Goal: Task Accomplishment & Management: Manage account settings

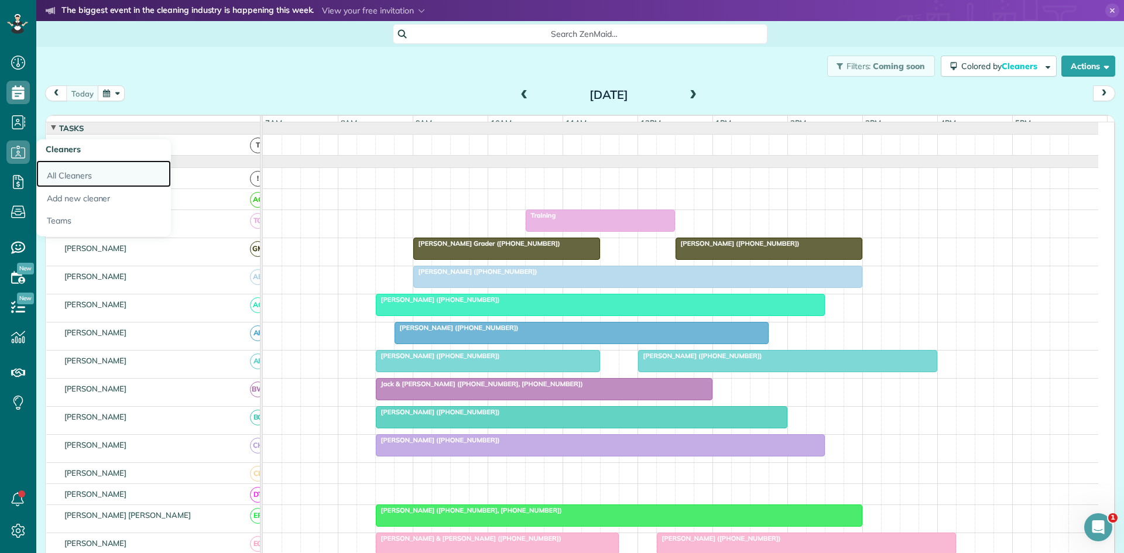
click at [76, 180] on link "All Cleaners" at bounding box center [103, 173] width 135 height 27
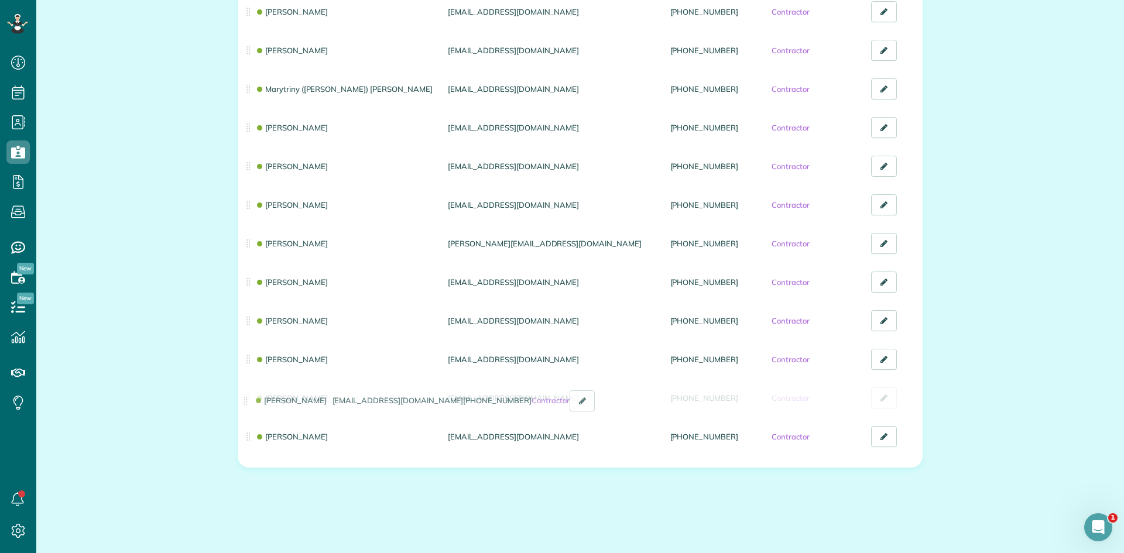
drag, startPoint x: 243, startPoint y: 405, endPoint x: 245, endPoint y: 415, distance: 10.7
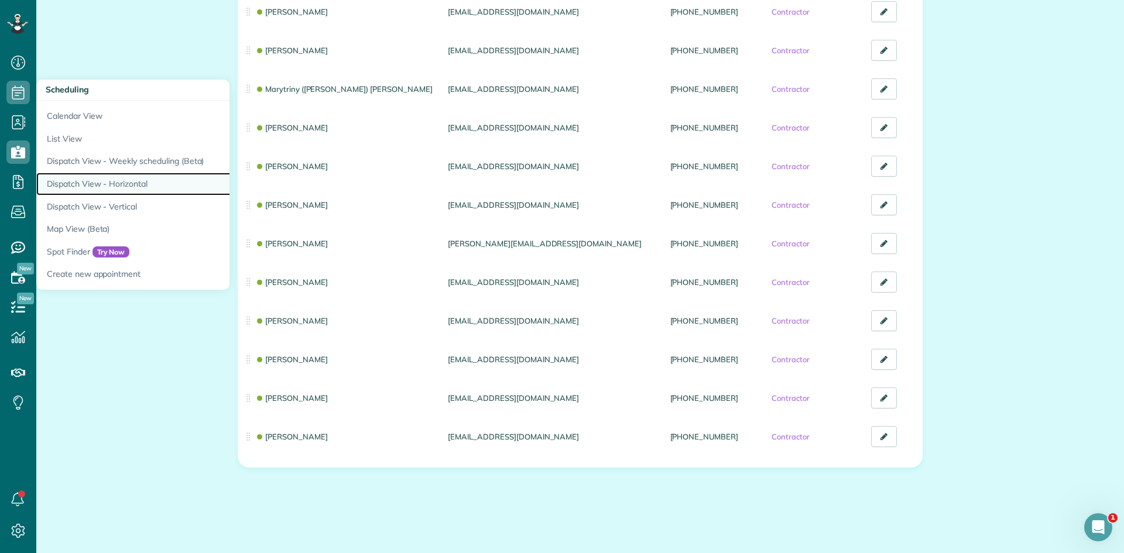
click at [137, 187] on link "Dispatch View - Horizontal" at bounding box center [182, 184] width 293 height 23
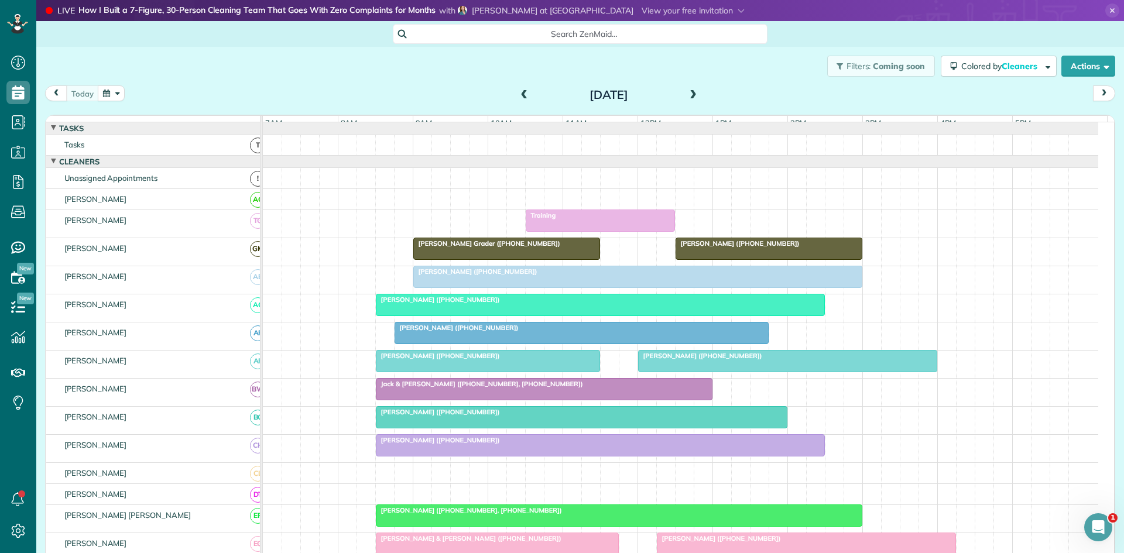
click at [534, 231] on div at bounding box center [600, 220] width 148 height 21
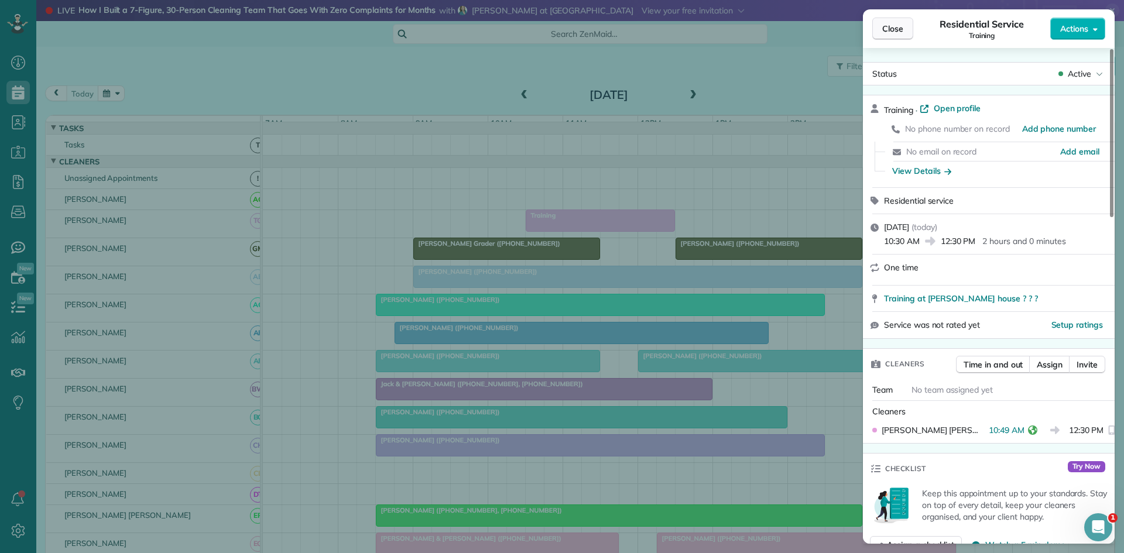
click at [886, 33] on span "Close" at bounding box center [892, 29] width 21 height 12
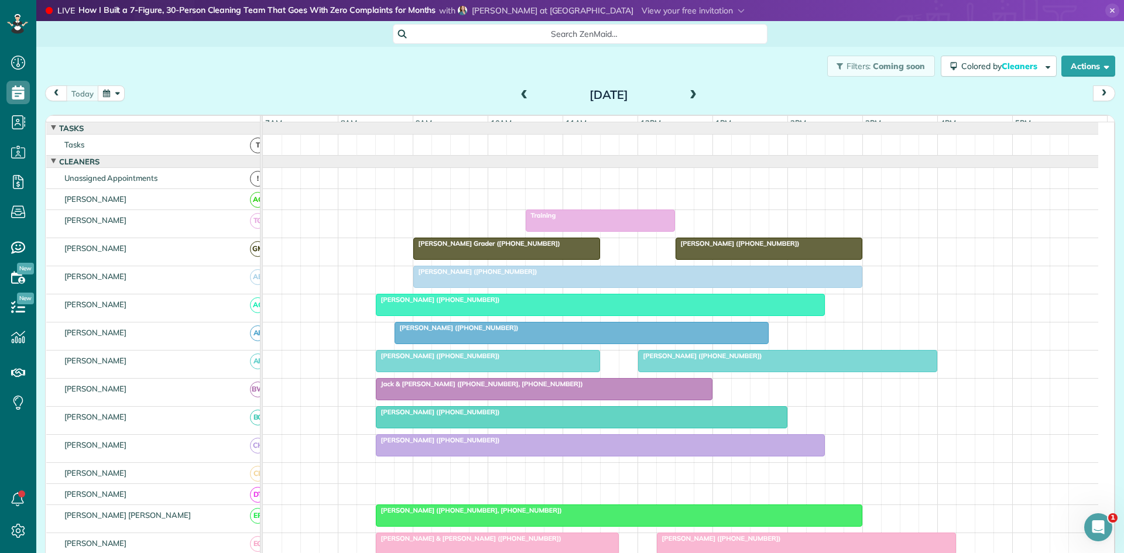
click at [734, 246] on link "Taylor Buczek (+19366355028)" at bounding box center [769, 249] width 187 height 22
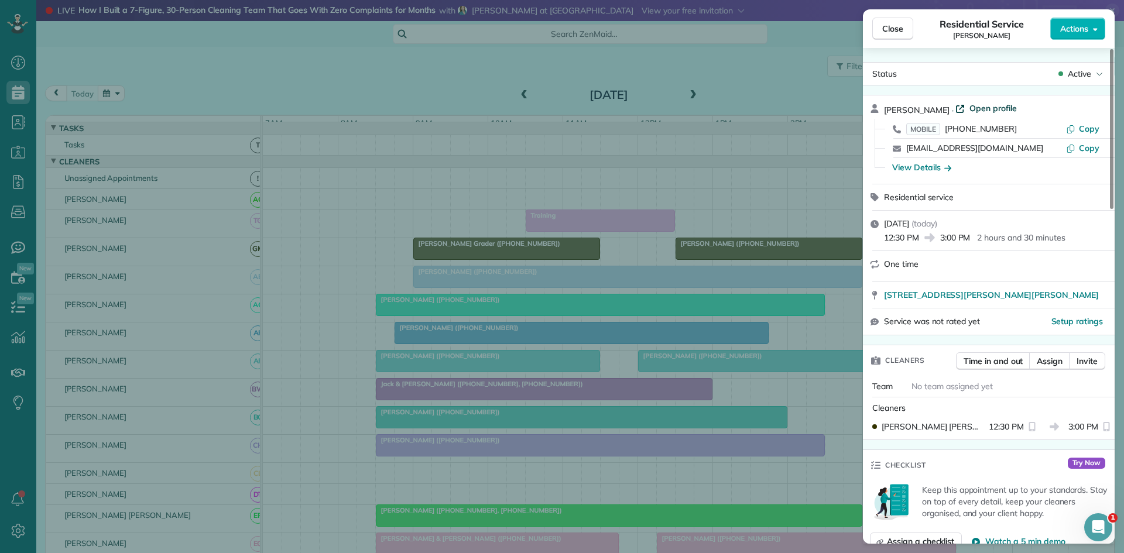
click at [973, 111] on span "Open profile" at bounding box center [993, 108] width 47 height 12
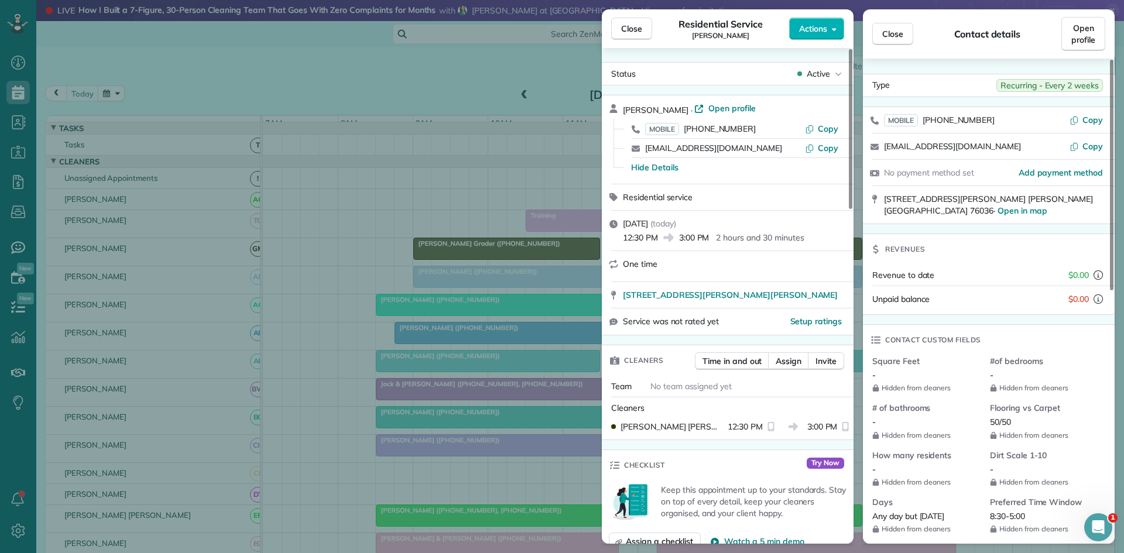
click at [511, 261] on div "Close Residential Service Taylor Buczek Actions Status Active Taylor Buczek · O…" at bounding box center [562, 276] width 1124 height 553
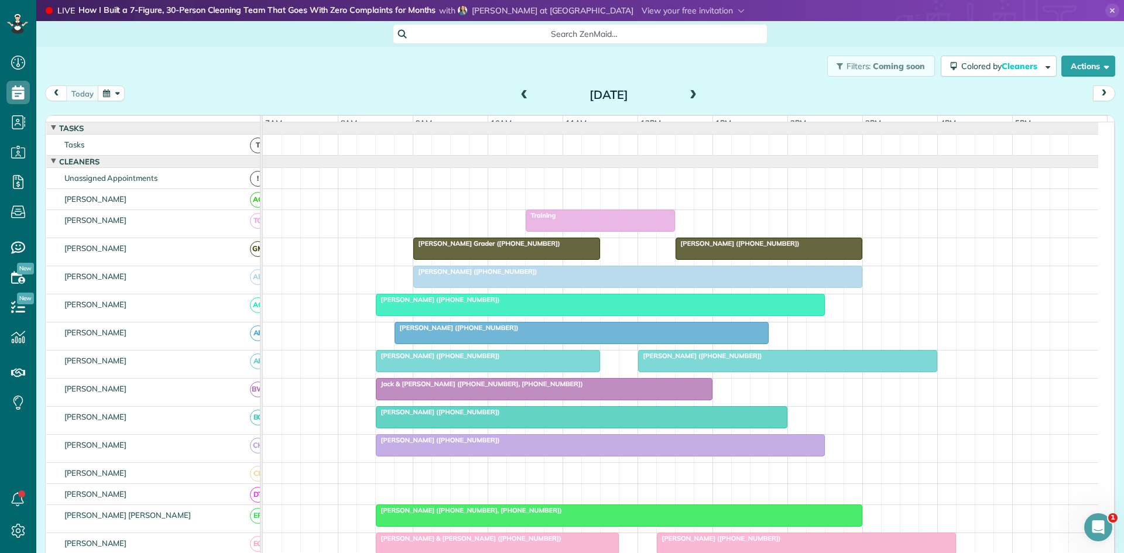
click at [526, 276] on div "Robin Capps (+18172910461)" at bounding box center [638, 272] width 442 height 8
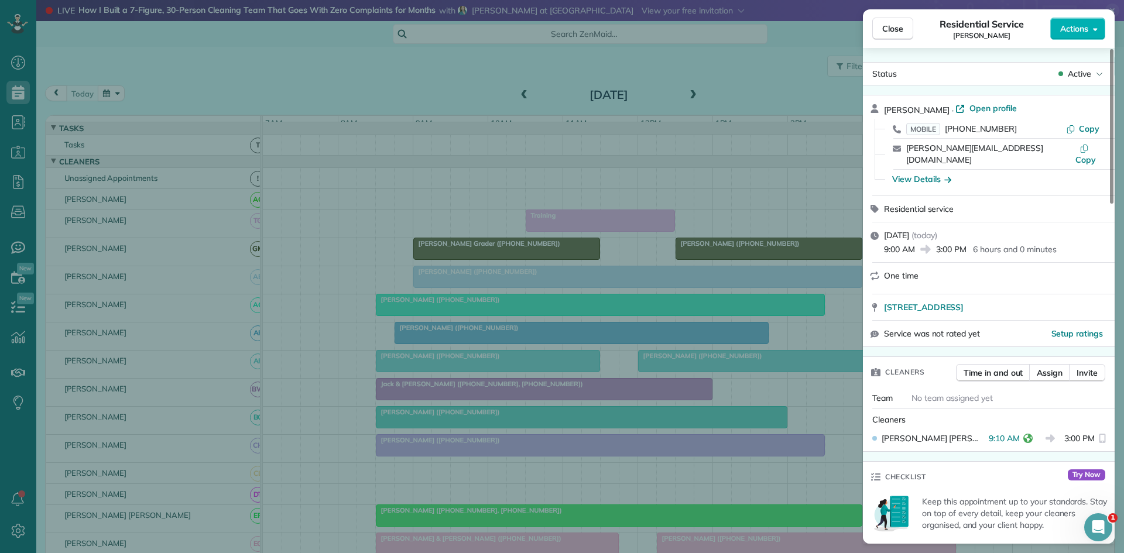
click at [561, 269] on div "Close Residential Service Robin Capps Actions Status Active Robin Capps · Open …" at bounding box center [562, 276] width 1124 height 553
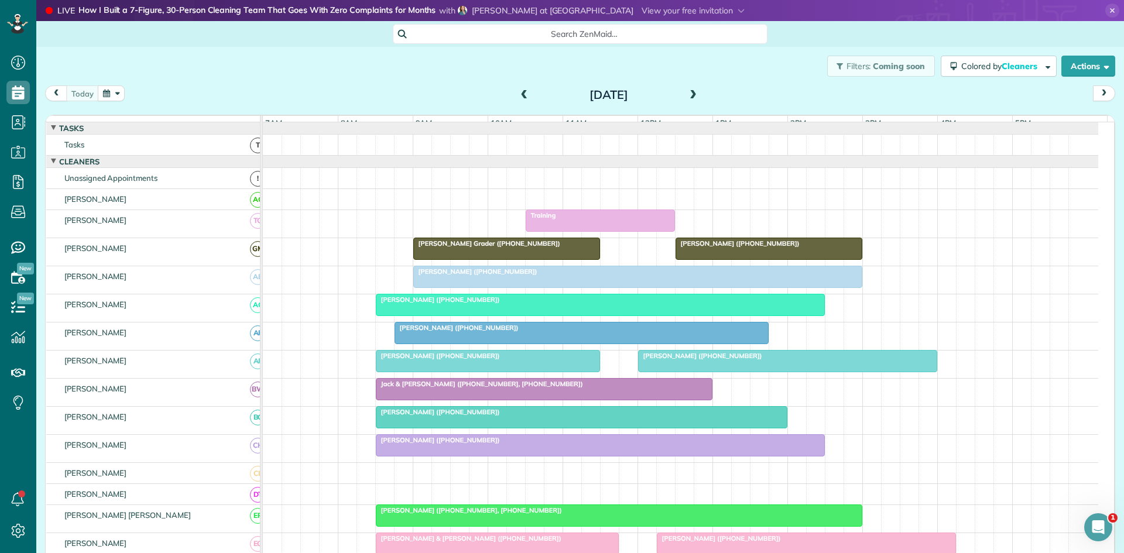
click at [459, 371] on div at bounding box center [487, 361] width 223 height 21
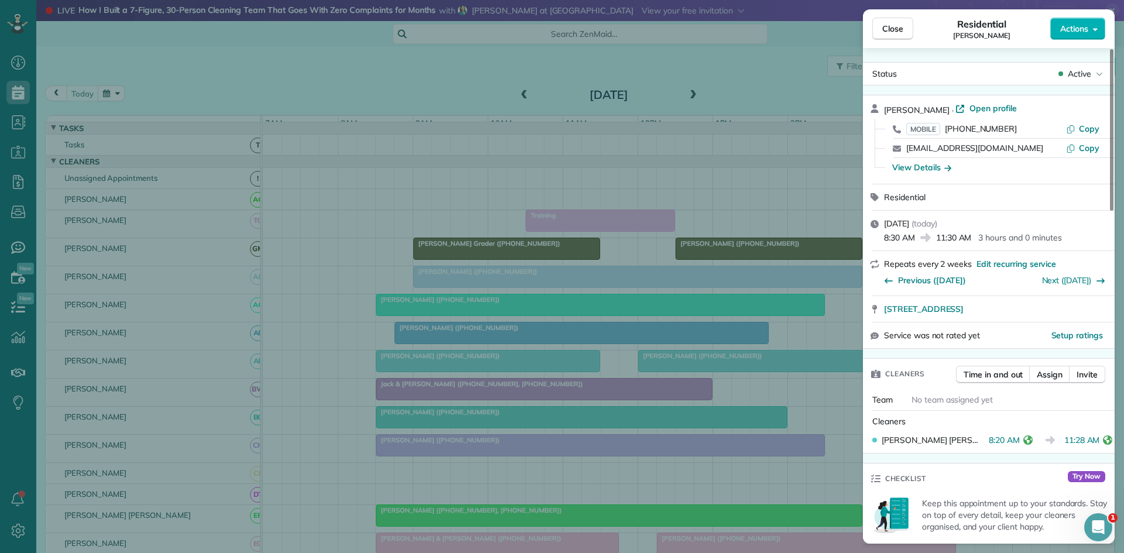
click at [528, 364] on div "Close Residential Ashly Boner Actions Status Active Ashly Boner · Open profile …" at bounding box center [562, 276] width 1124 height 553
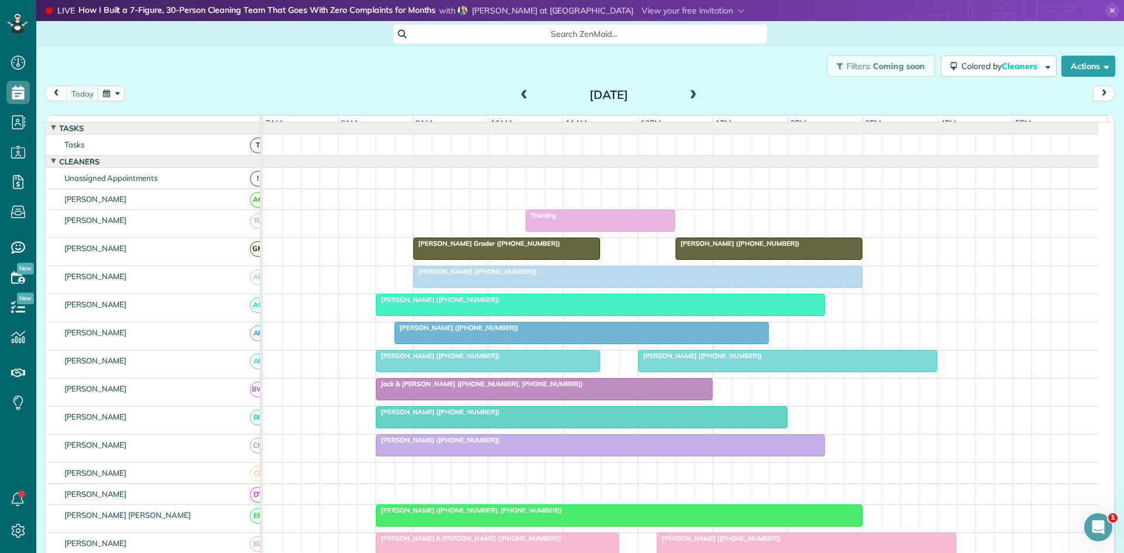
click at [676, 360] on div "James Baker (+18176370596)" at bounding box center [788, 356] width 292 height 8
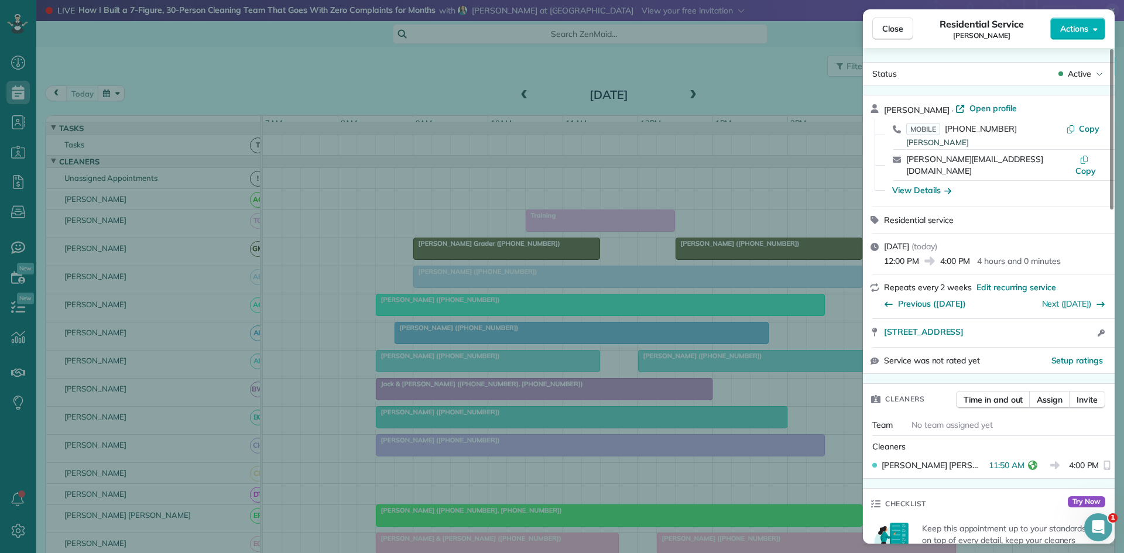
click at [745, 384] on div "Close Residential Service James Baker Actions Status Active James Baker · Open …" at bounding box center [562, 276] width 1124 height 553
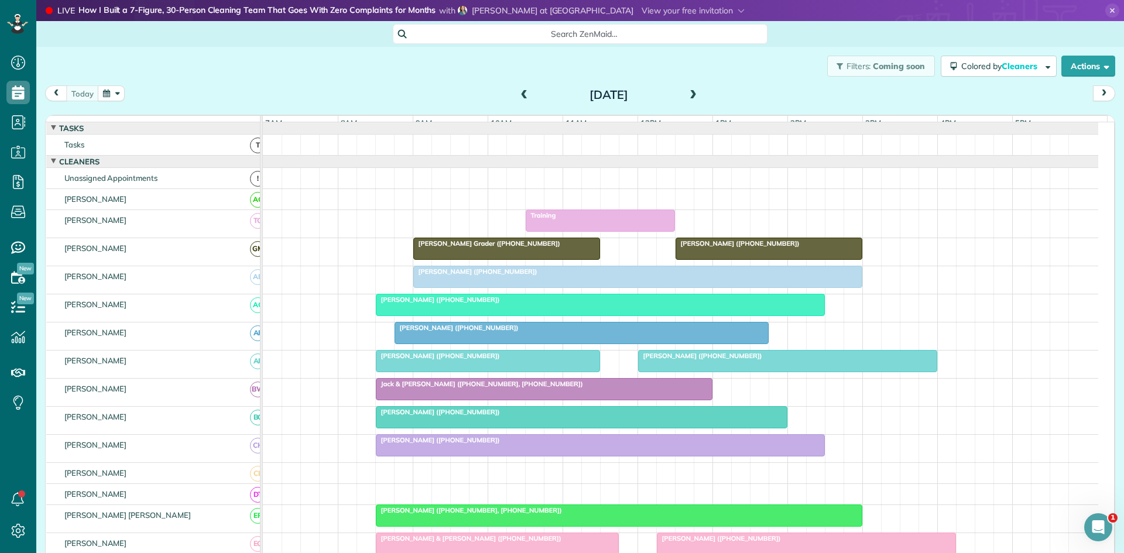
click at [429, 399] on div at bounding box center [543, 389] width 335 height 21
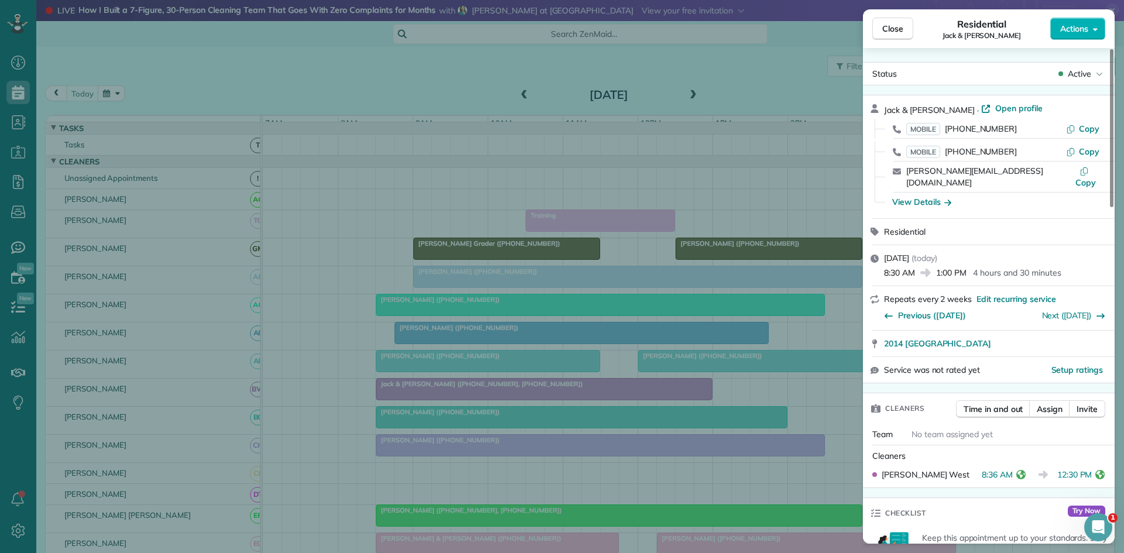
click at [609, 298] on div "Close Residential Jack & Kay Beacham Actions Status Active Jack & Kay Beacham ·…" at bounding box center [562, 276] width 1124 height 553
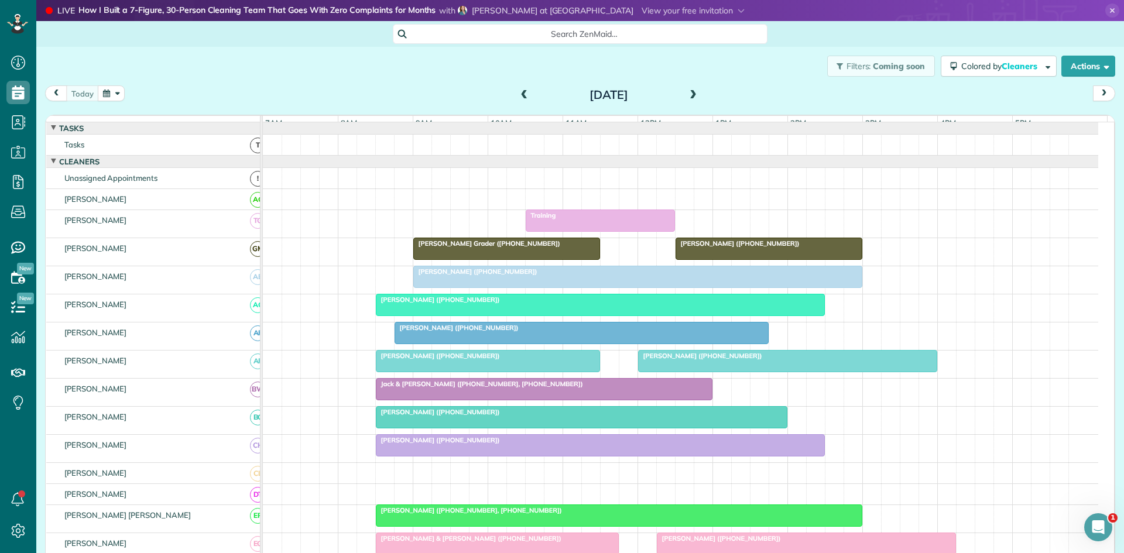
click at [563, 416] on div "Kelsey Shaw (+12145070249)" at bounding box center [581, 412] width 405 height 8
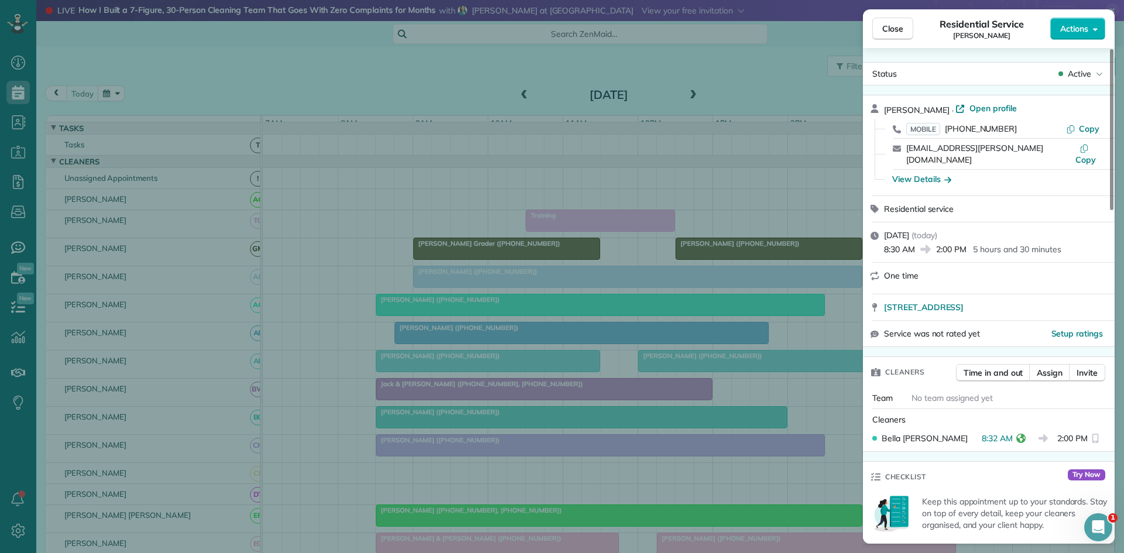
click at [648, 397] on div "Close Residential Service Kelsey Shaw Actions Status Active Kelsey Shaw · Open …" at bounding box center [562, 276] width 1124 height 553
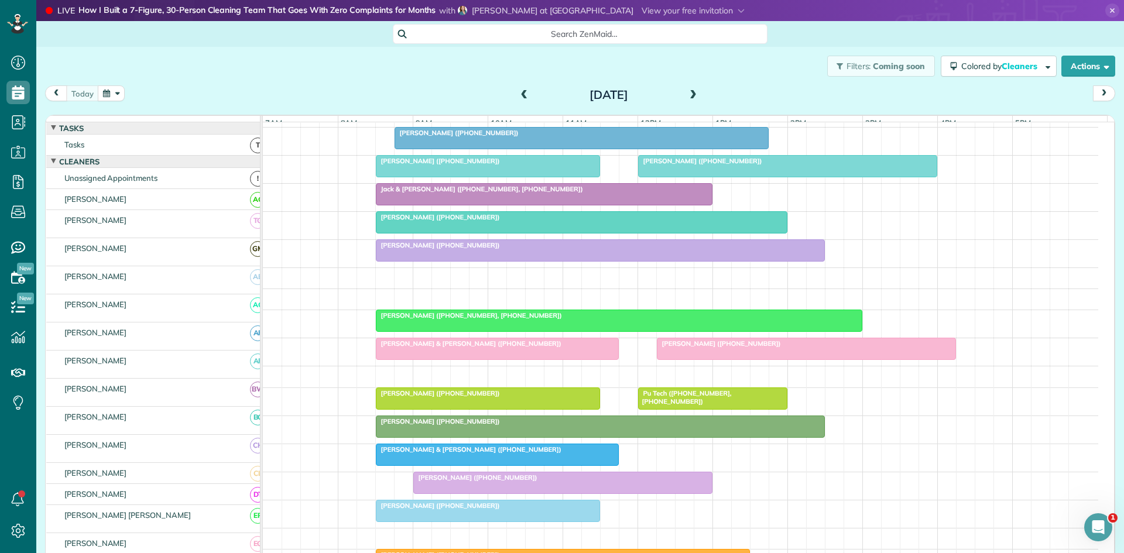
scroll to position [195, 0]
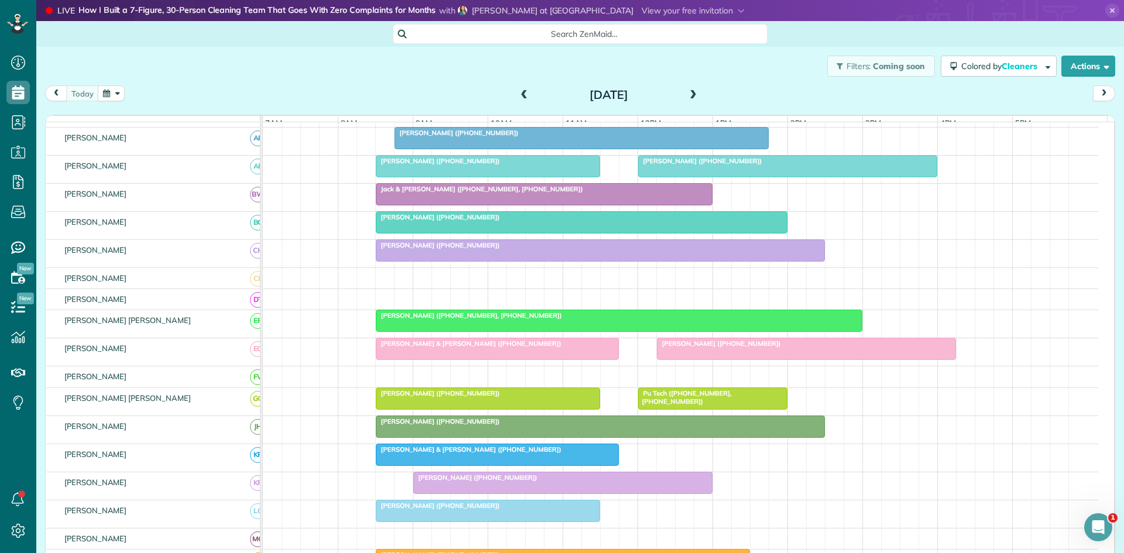
click at [468, 348] on span "Denise & Chuck Stepp (+19252003839)" at bounding box center [468, 344] width 187 height 8
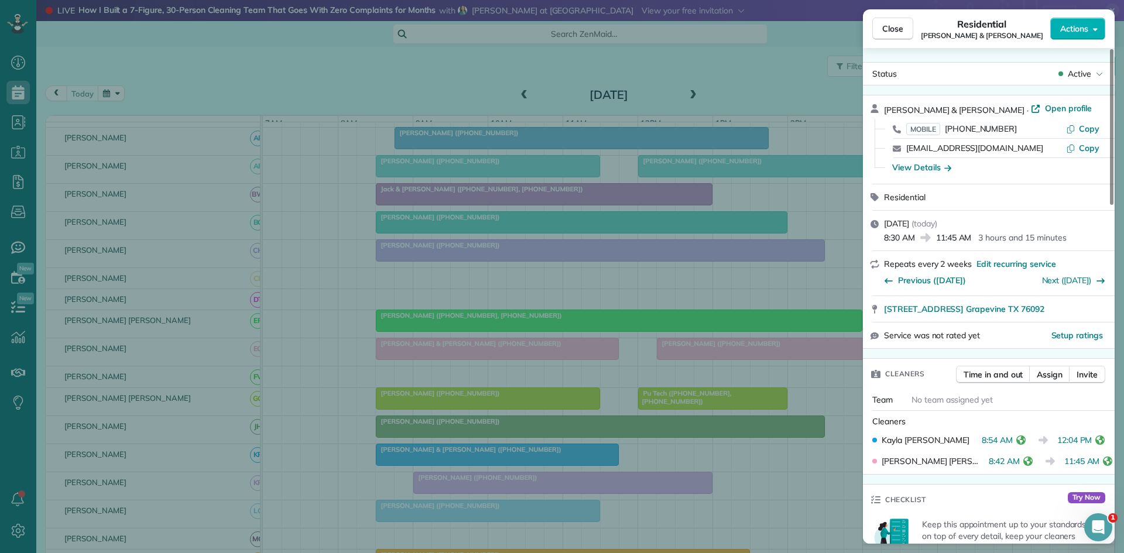
click at [629, 359] on div "Close Residential Denise & Chuck Stepp Actions Status Active Denise & Chuck Ste…" at bounding box center [562, 276] width 1124 height 553
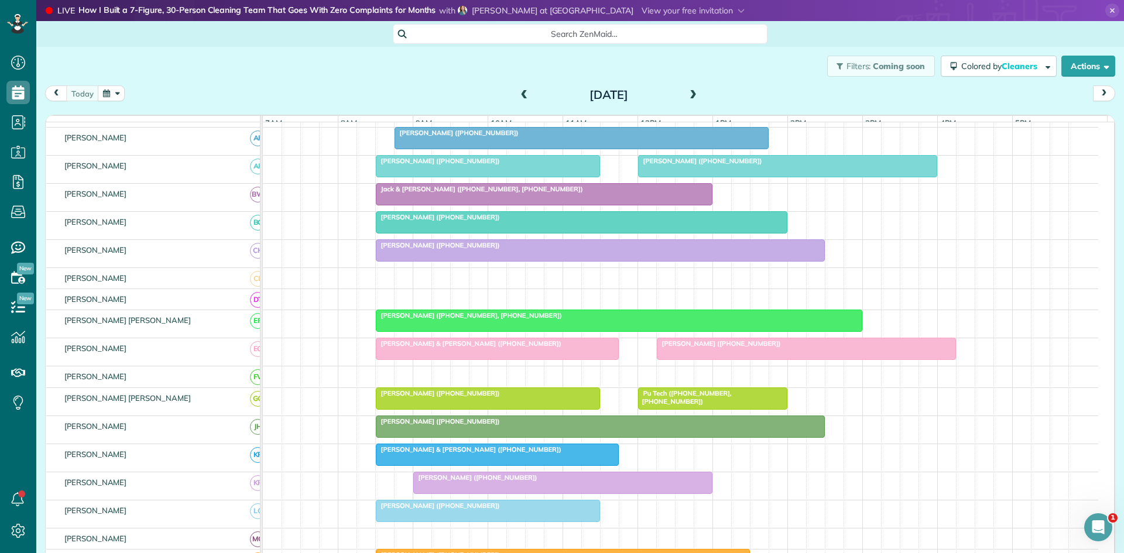
click at [698, 347] on link "Tommy Freeman (+18177098065)" at bounding box center [806, 349] width 299 height 22
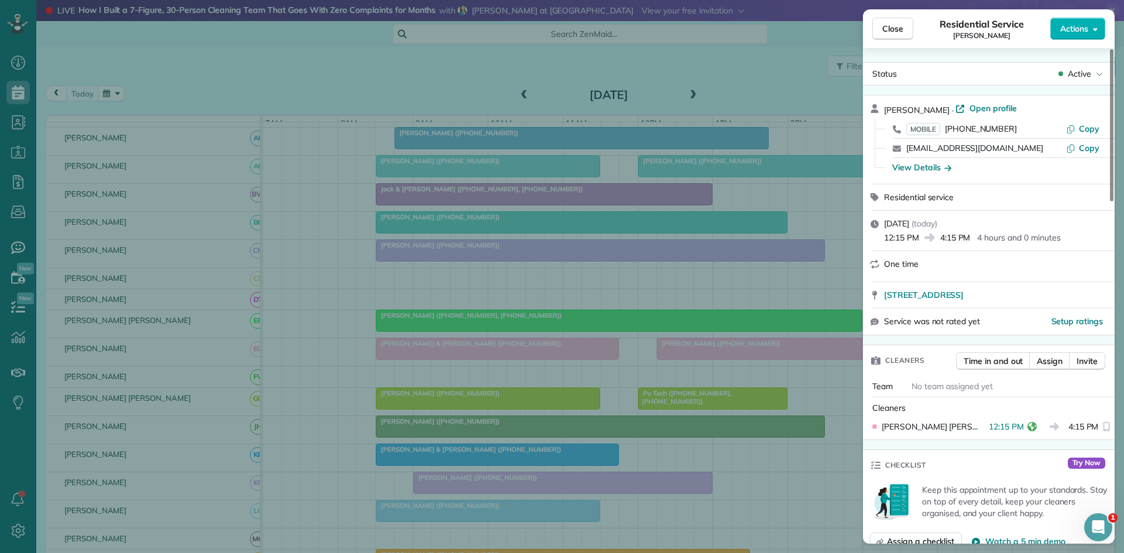
click at [488, 380] on div "Close Residential Service Tommy Freeman Actions Status Active Tommy Freeman · O…" at bounding box center [562, 276] width 1124 height 553
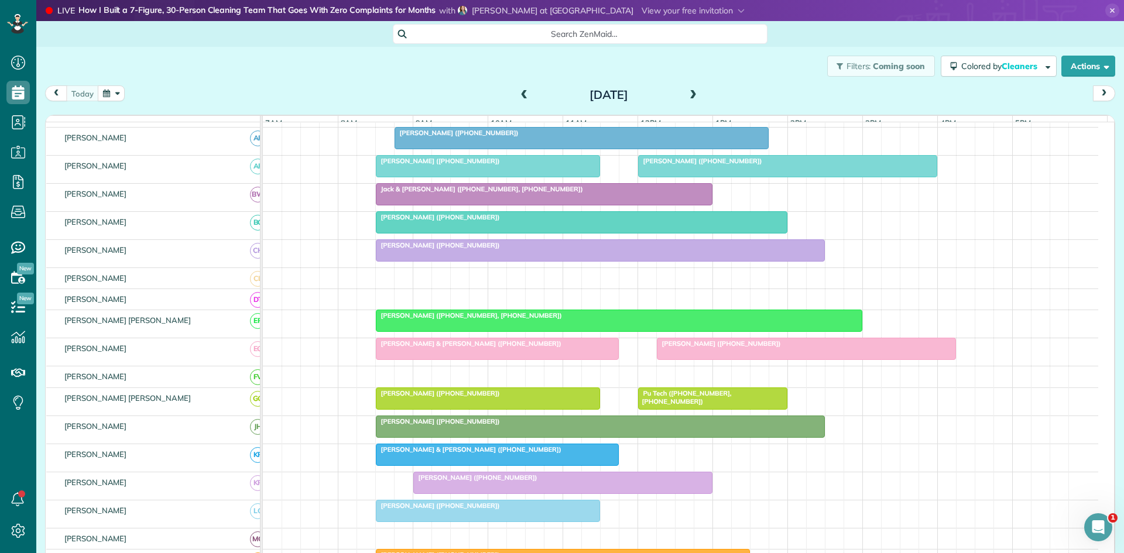
click at [540, 398] on div "Ernestine Gant (+18175616493)" at bounding box center [487, 393] width 217 height 8
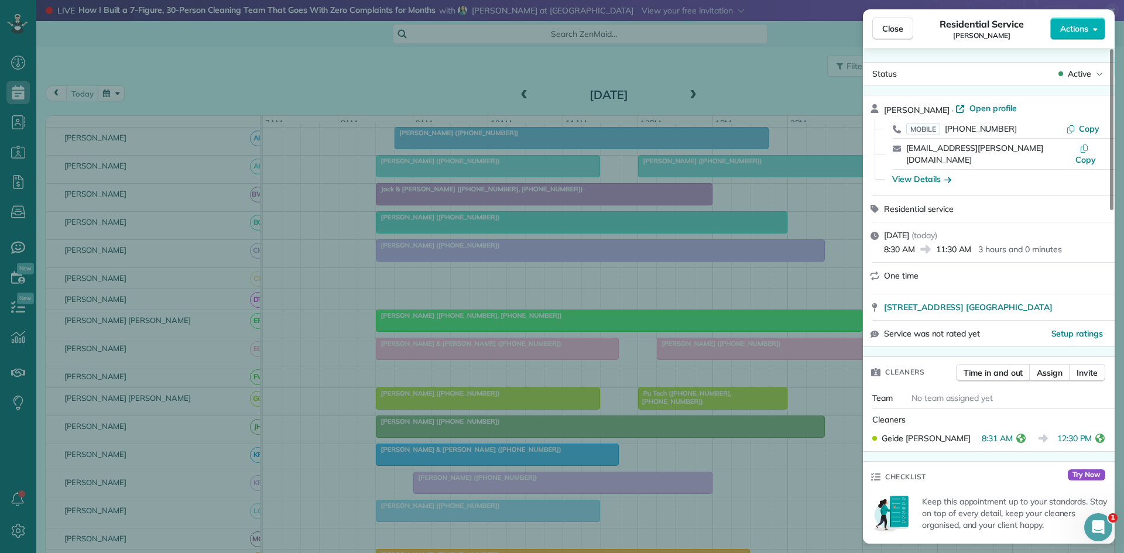
click at [626, 269] on div "Close Residential Service Ernestine Gant Actions Status Active Ernestine Gant ·…" at bounding box center [562, 276] width 1124 height 553
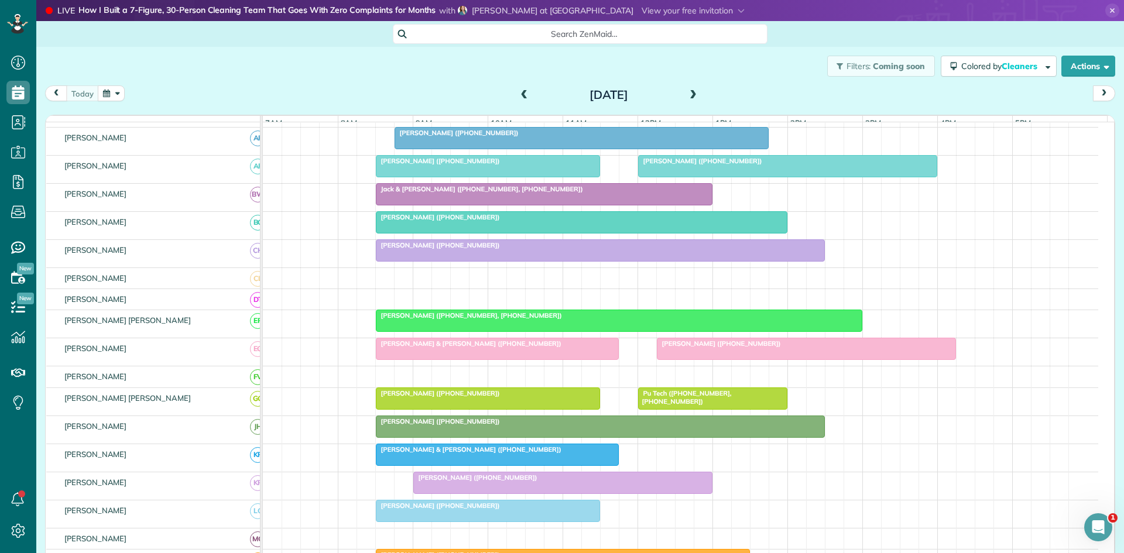
click at [694, 406] on div at bounding box center [713, 398] width 148 height 21
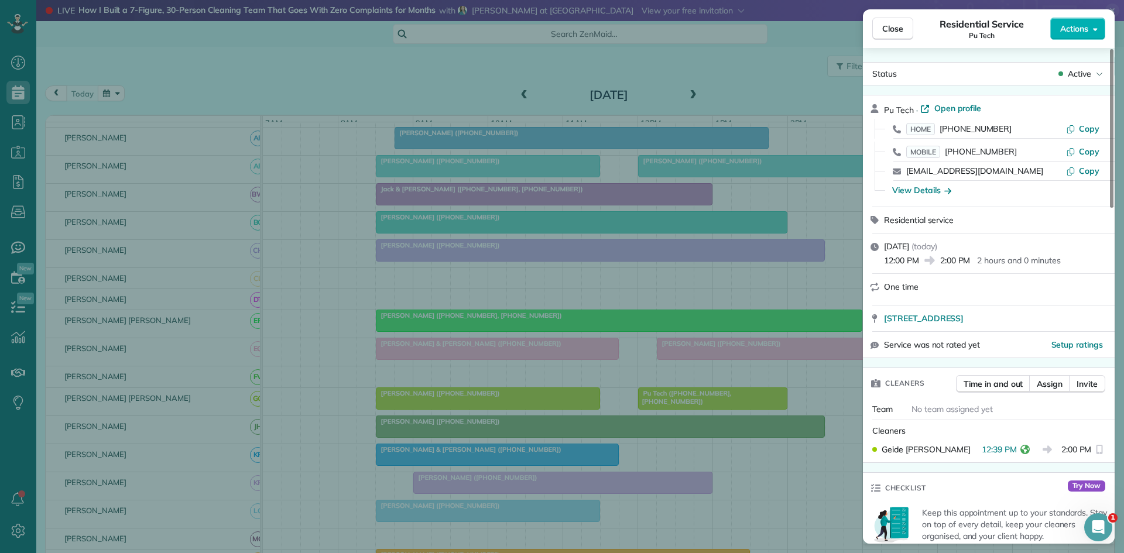
click at [549, 214] on div "Close Residential Service Pu Tech Actions Status Active Pu Tech · Open profile …" at bounding box center [562, 276] width 1124 height 553
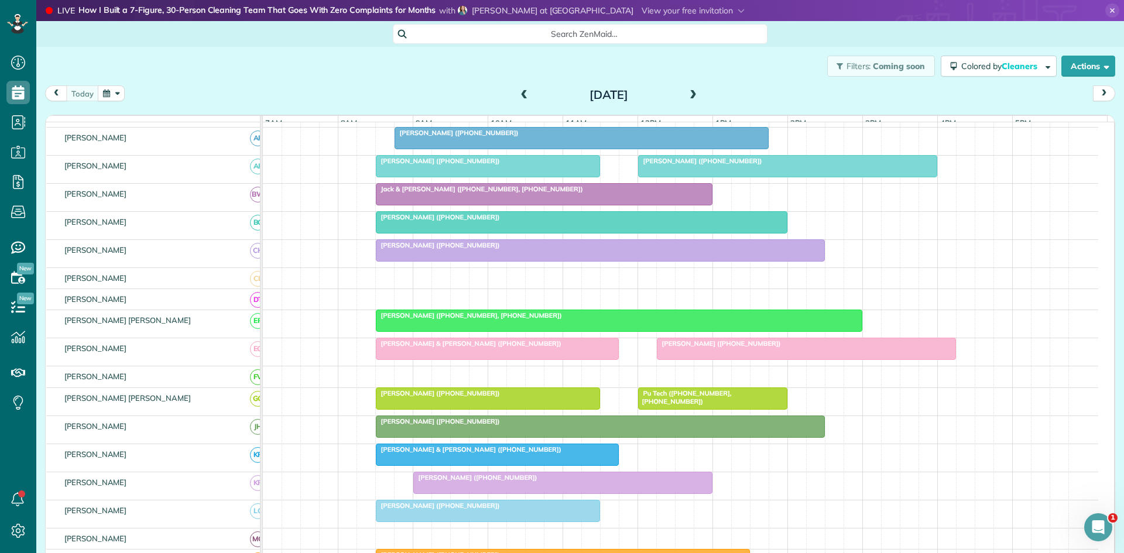
click at [433, 437] on div at bounding box center [600, 426] width 448 height 21
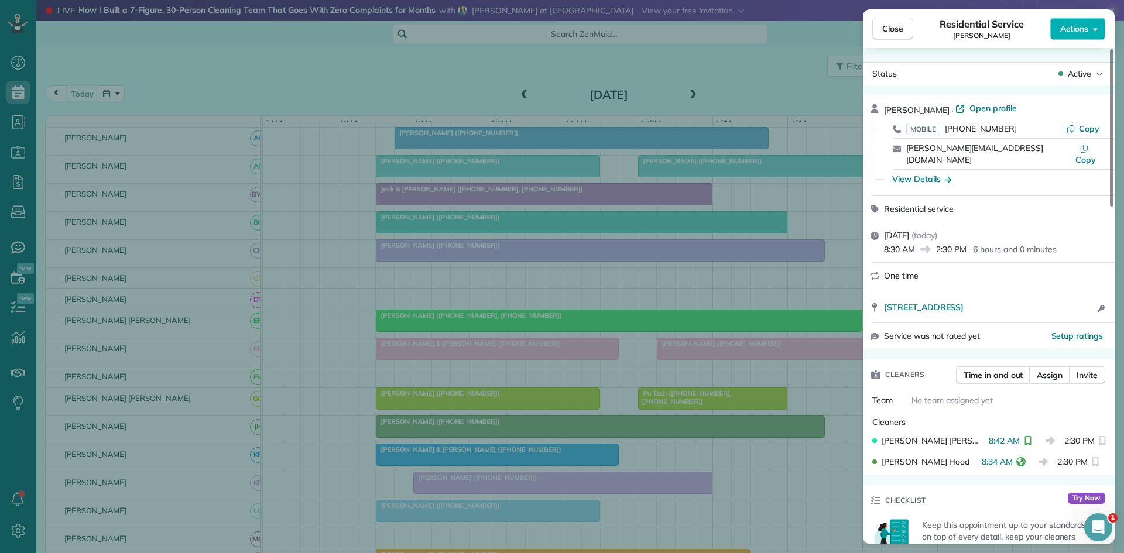
click at [541, 368] on div "Close Residential Service Lisa Kauer Actions Status Active Lisa Kauer · Open pr…" at bounding box center [562, 276] width 1124 height 553
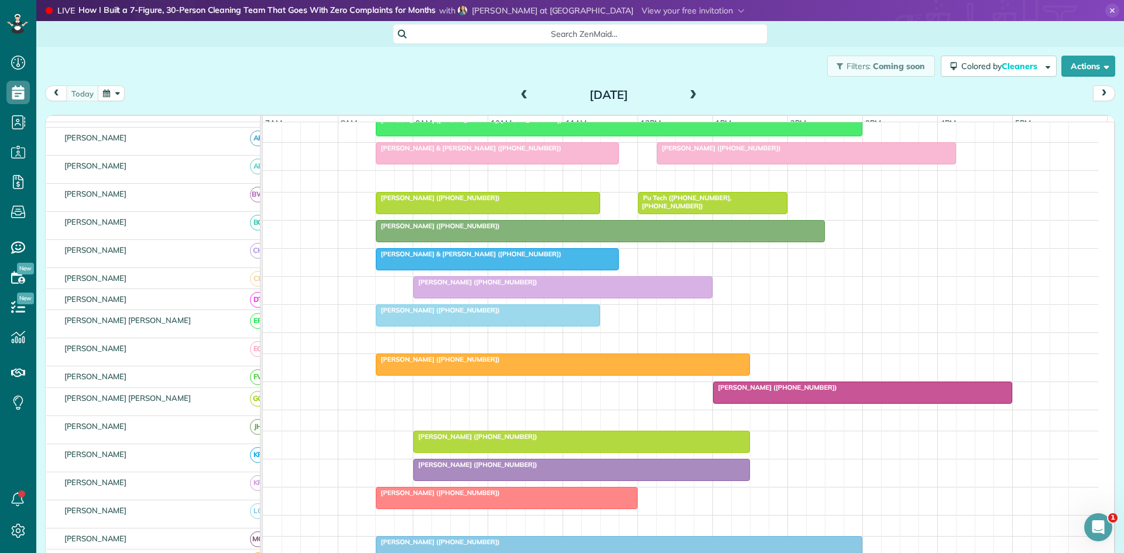
scroll to position [391, 0]
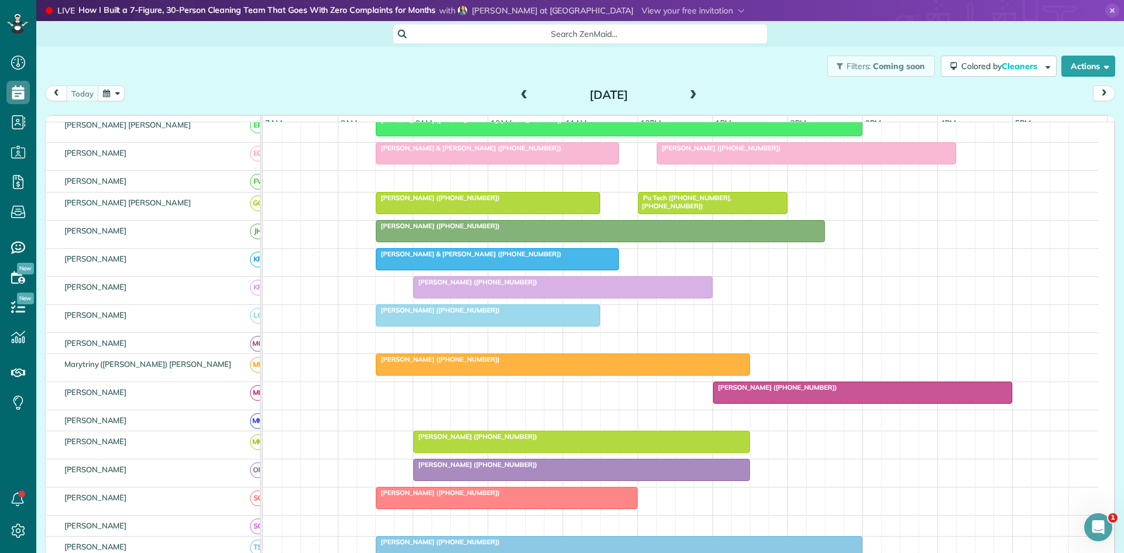
click at [444, 270] on div at bounding box center [497, 259] width 242 height 21
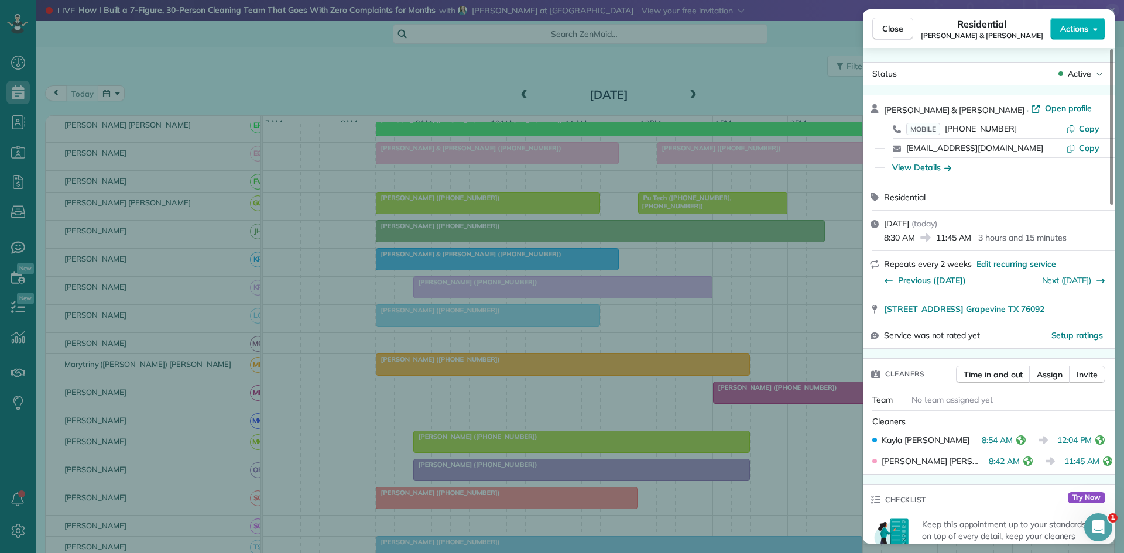
click at [483, 307] on div "Close Residential Denise & Chuck Stepp Actions Status Active Denise & Chuck Ste…" at bounding box center [562, 276] width 1124 height 553
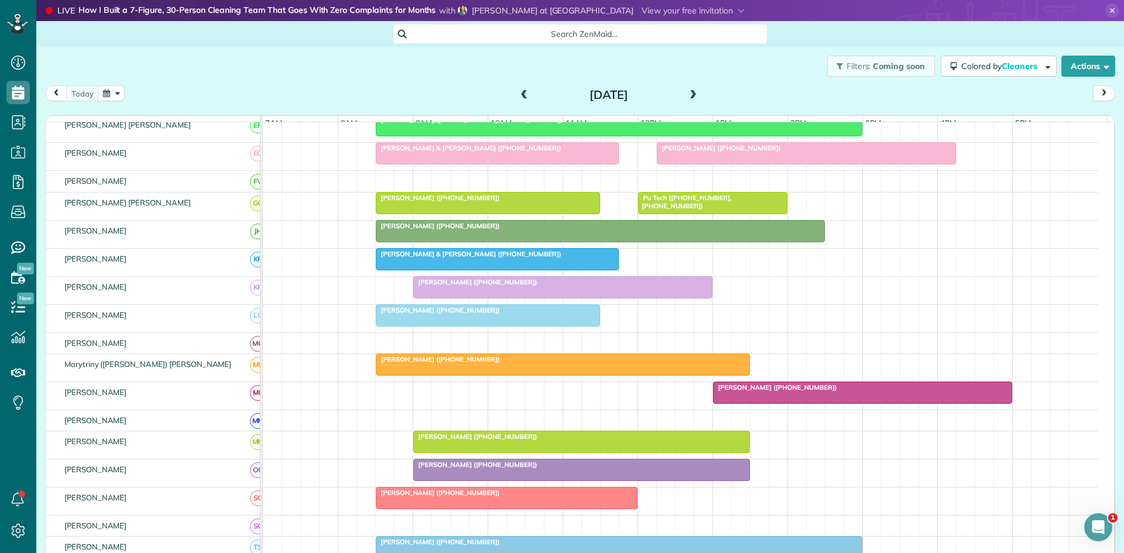
click at [456, 286] on span "Maylon Sanders (+13615633764)" at bounding box center [475, 282] width 125 height 8
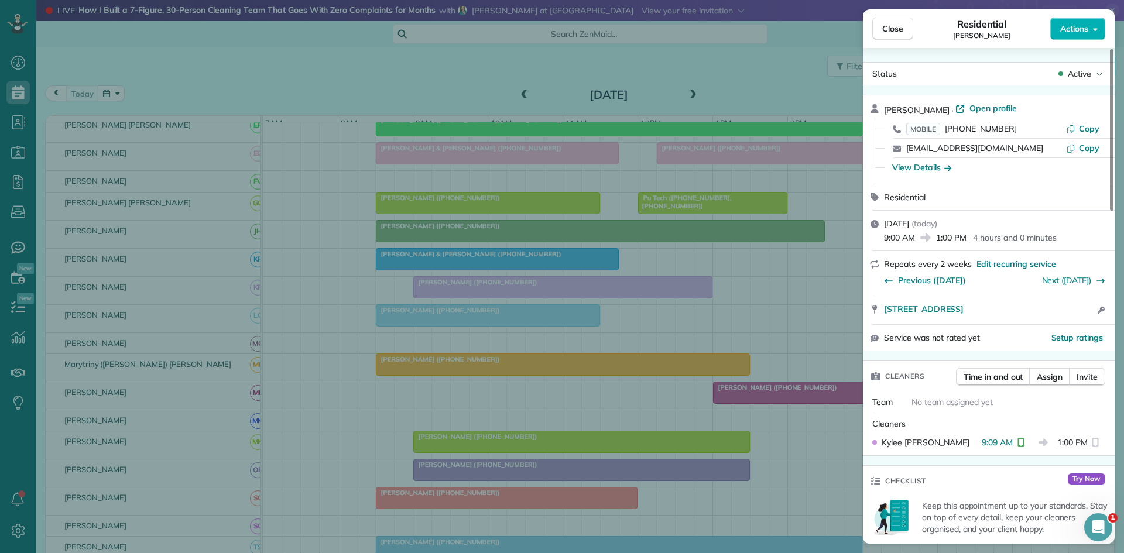
click at [499, 319] on div "Close Residential Maylon Sanders Actions Status Active Maylon Sanders · Open pr…" at bounding box center [562, 276] width 1124 height 553
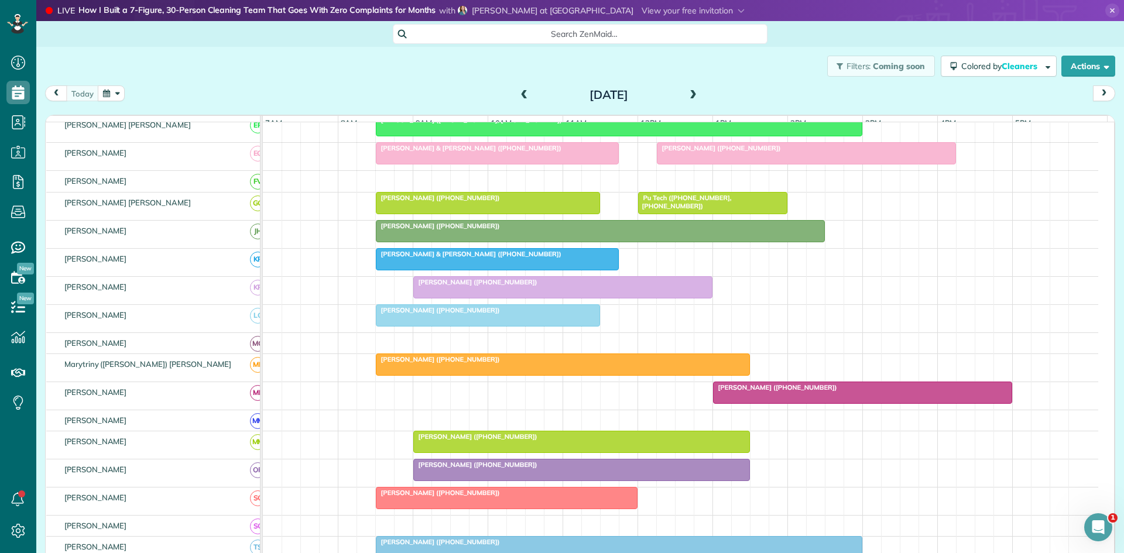
click at [413, 326] on div at bounding box center [487, 315] width 223 height 21
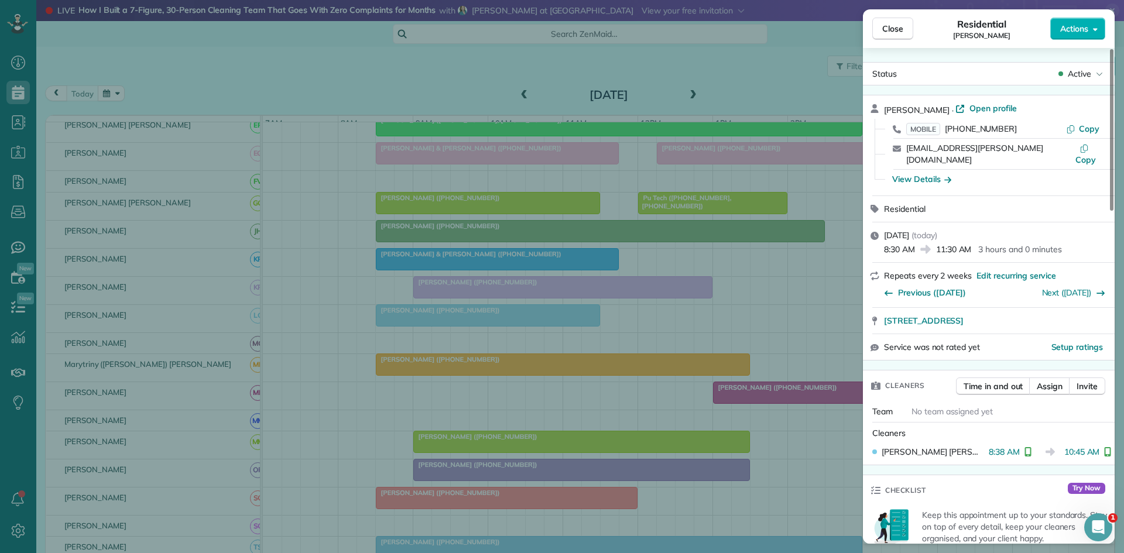
click at [547, 331] on div "Close Residential Elizabeth Brooks Actions Status Active Elizabeth Brooks · Ope…" at bounding box center [562, 276] width 1124 height 553
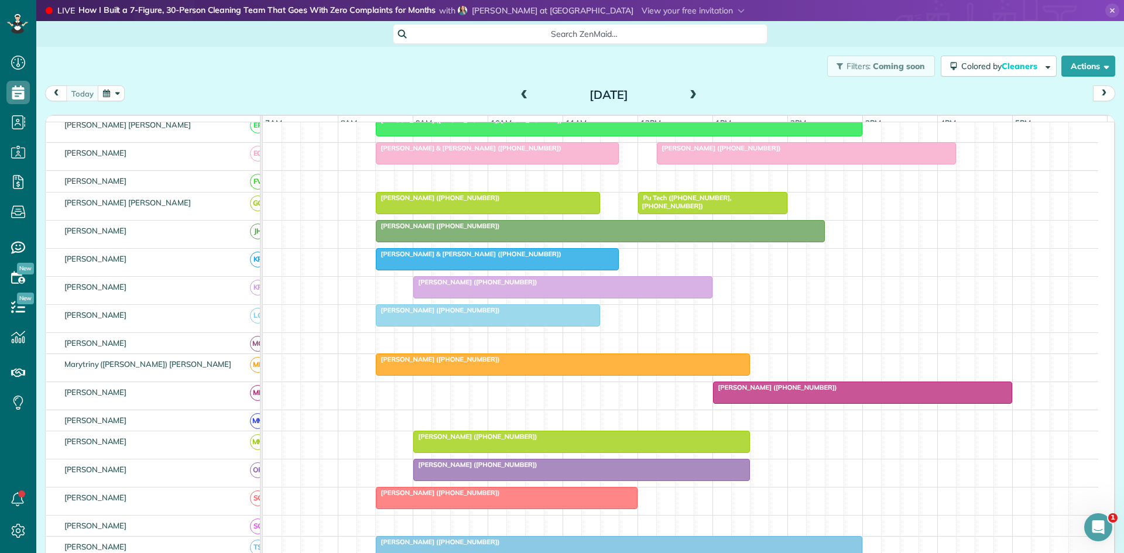
click at [439, 364] on span "Diana Schultz (+15129633025)" at bounding box center [437, 359] width 125 height 8
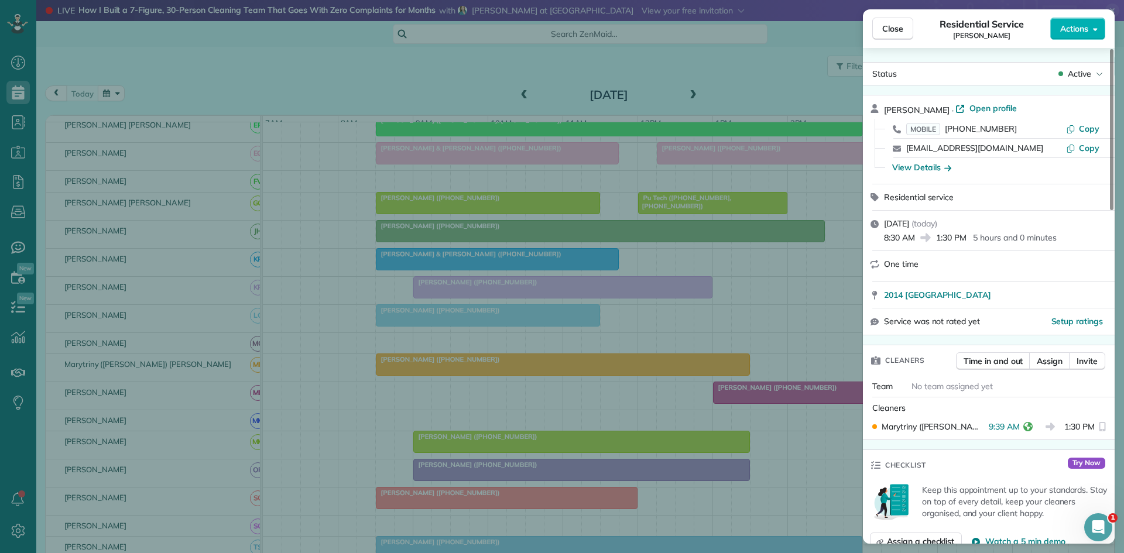
click at [513, 412] on div "Close Residential Service Diana Schultz Actions Status Active Diana Schultz · O…" at bounding box center [562, 276] width 1124 height 553
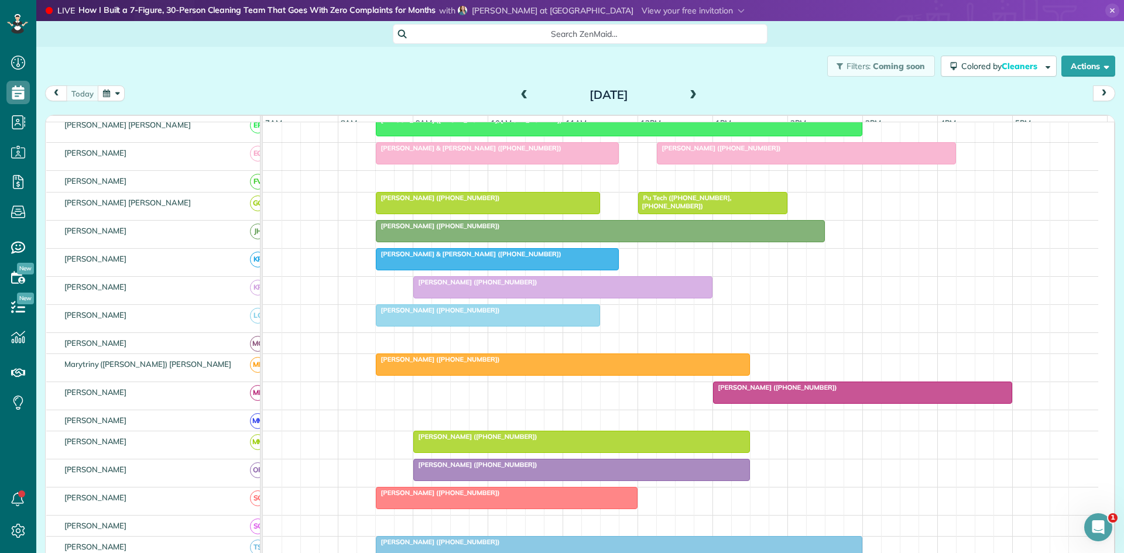
click at [729, 392] on span "Nadia Ehtesham (+16158280497)" at bounding box center [775, 387] width 125 height 8
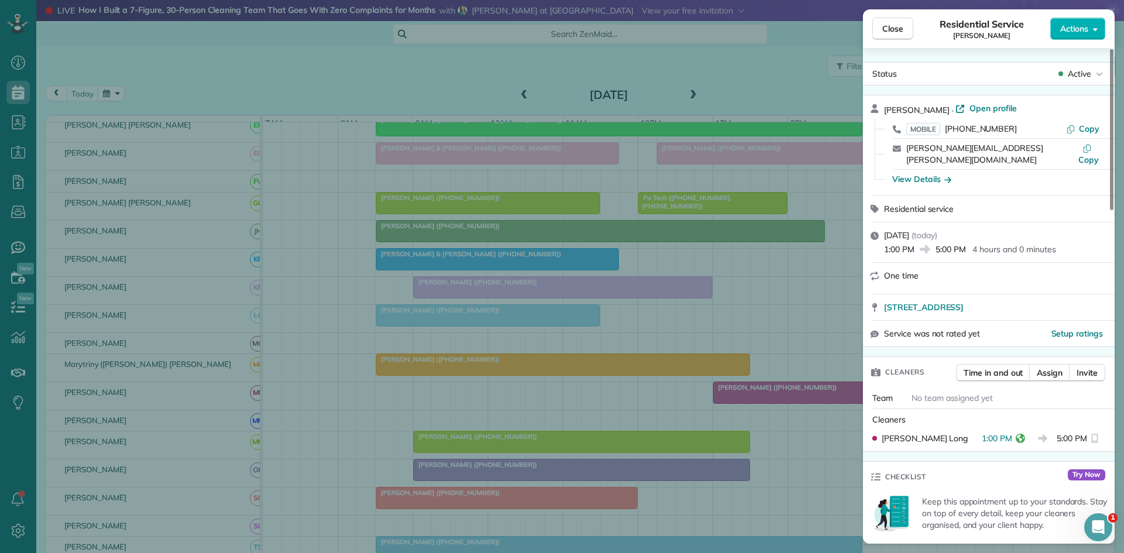
click at [485, 361] on div "Close Residential Service Nadia Ehtesham Actions Status Active Nadia Ehtesham ·…" at bounding box center [562, 276] width 1124 height 553
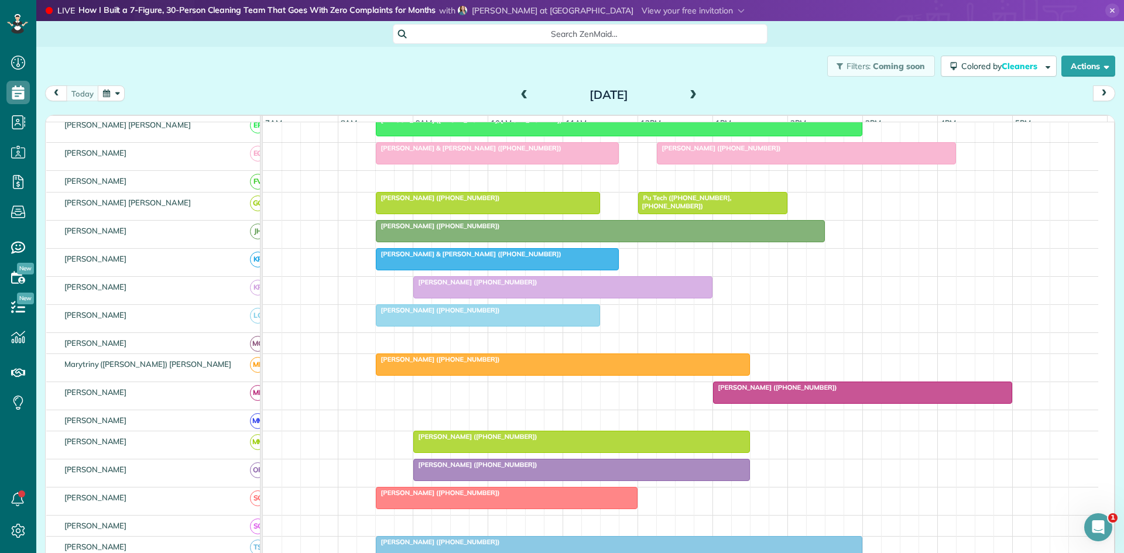
click at [446, 453] on div at bounding box center [581, 442] width 335 height 21
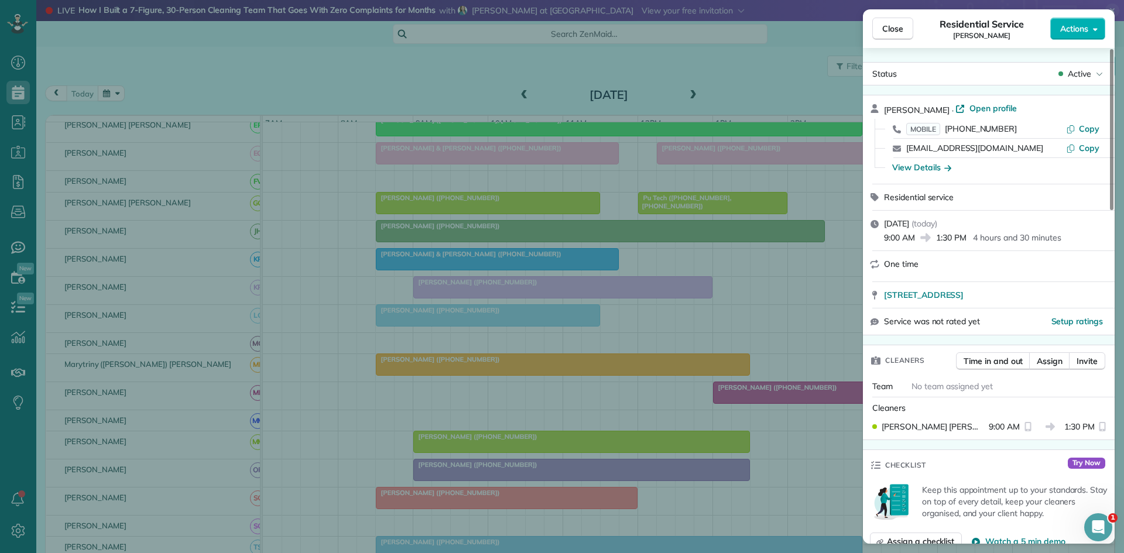
click at [492, 401] on div "Close Residential Service Karen Hoffman Actions Status Active Karen Hoffman · O…" at bounding box center [562, 276] width 1124 height 553
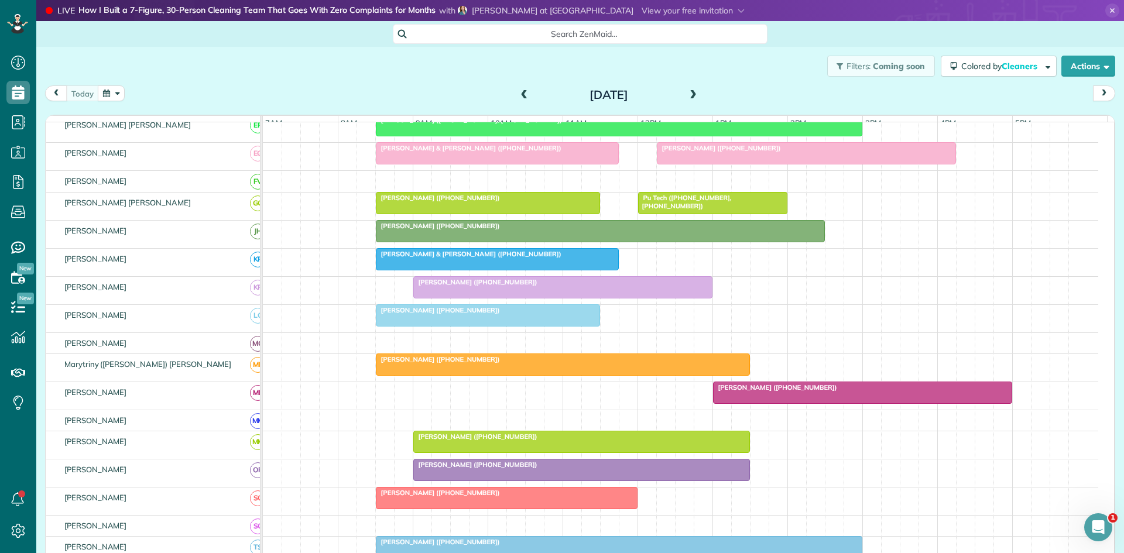
click at [489, 469] on span "Laura Bryan (+18173193672)" at bounding box center [475, 465] width 125 height 8
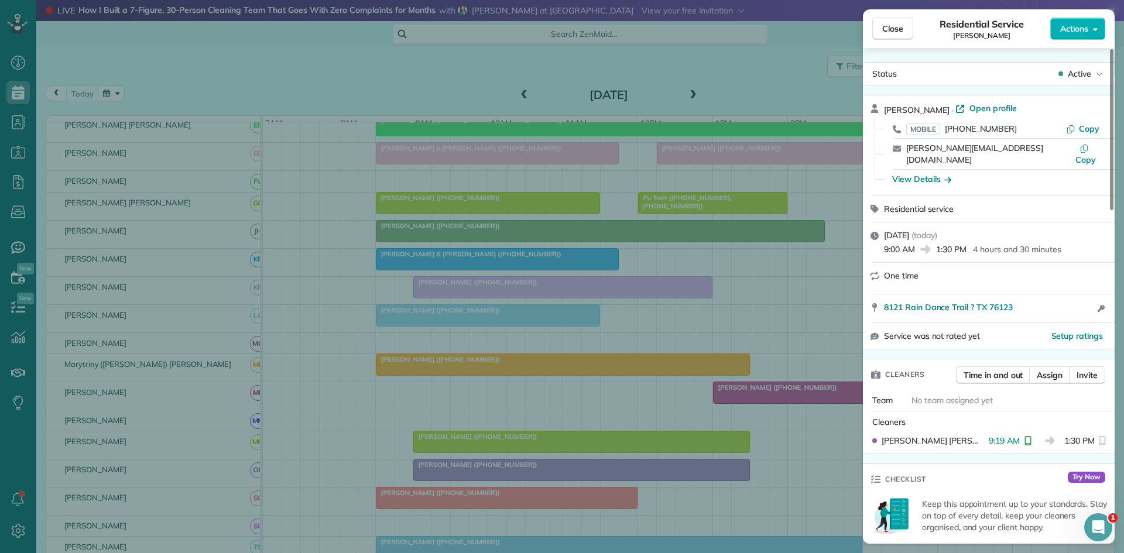
click at [512, 445] on div "Close Residential Service Laura Bryan Actions Status Active Laura Bryan · Open …" at bounding box center [562, 276] width 1124 height 553
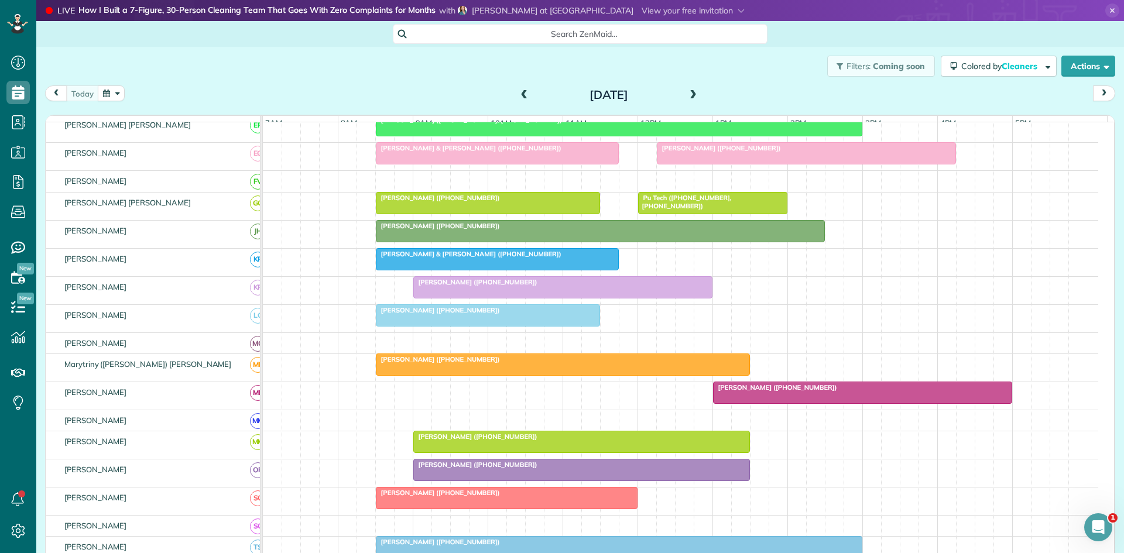
scroll to position [563, 0]
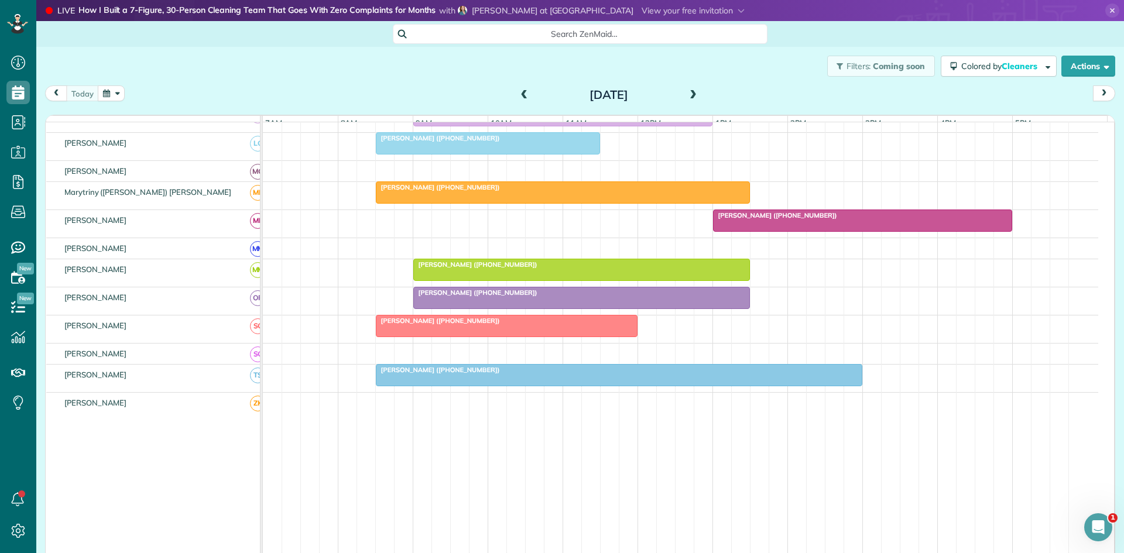
click at [414, 325] on span "Barbara Cotta (+18175045554)" at bounding box center [437, 321] width 125 height 8
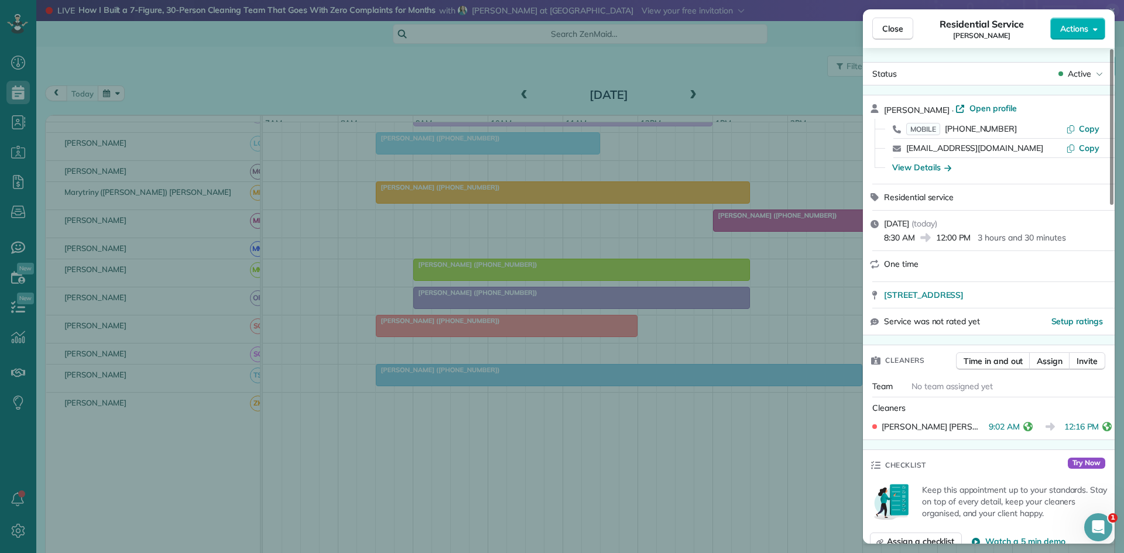
click at [536, 249] on div "Close Residential Service Barbara Cotta Actions Status Active Barbara Cotta · O…" at bounding box center [562, 276] width 1124 height 553
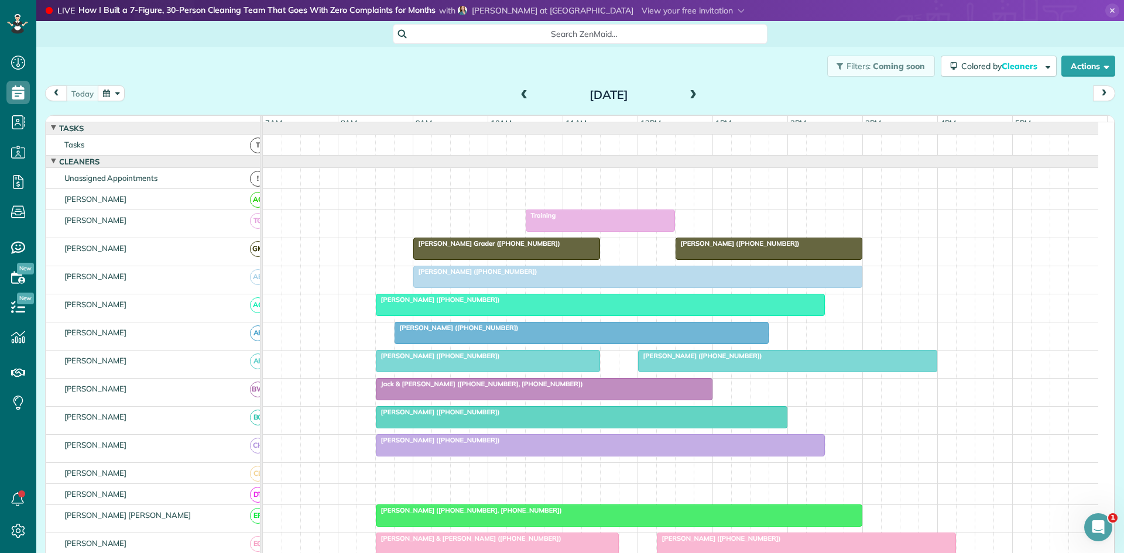
click at [569, 220] on div "Training" at bounding box center [600, 215] width 142 height 8
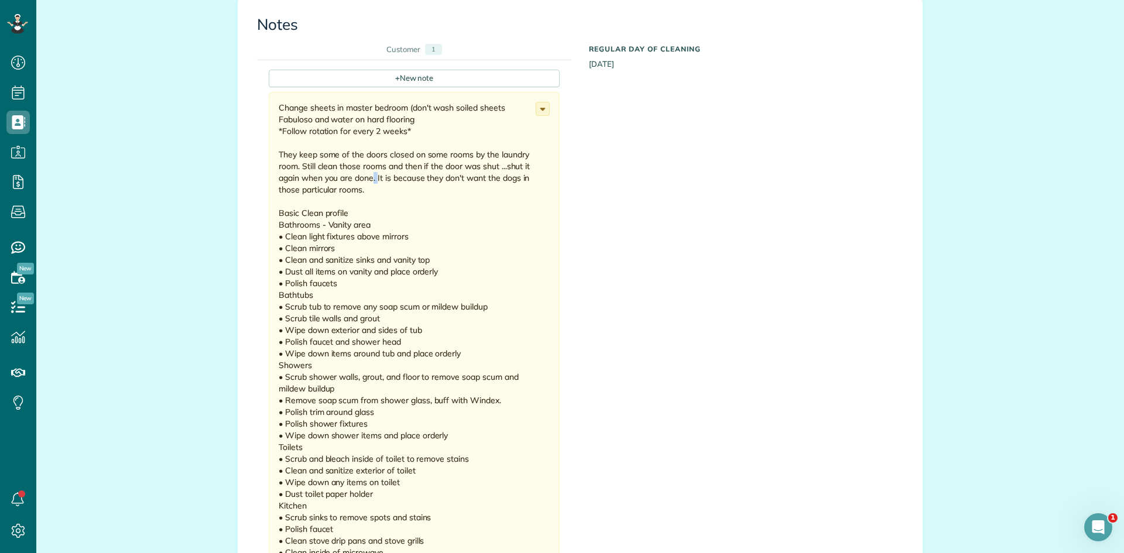
drag, startPoint x: 375, startPoint y: 180, endPoint x: 368, endPoint y: 179, distance: 6.5
click at [368, 179] on div "Change sheets in master bedroom (don't wash soiled sheets Fabuloso and water on…" at bounding box center [407, 523] width 257 height 843
click at [361, 196] on div "Change sheets in master bedroom (don't wash soiled sheets Fabuloso and water on…" at bounding box center [407, 523] width 257 height 843
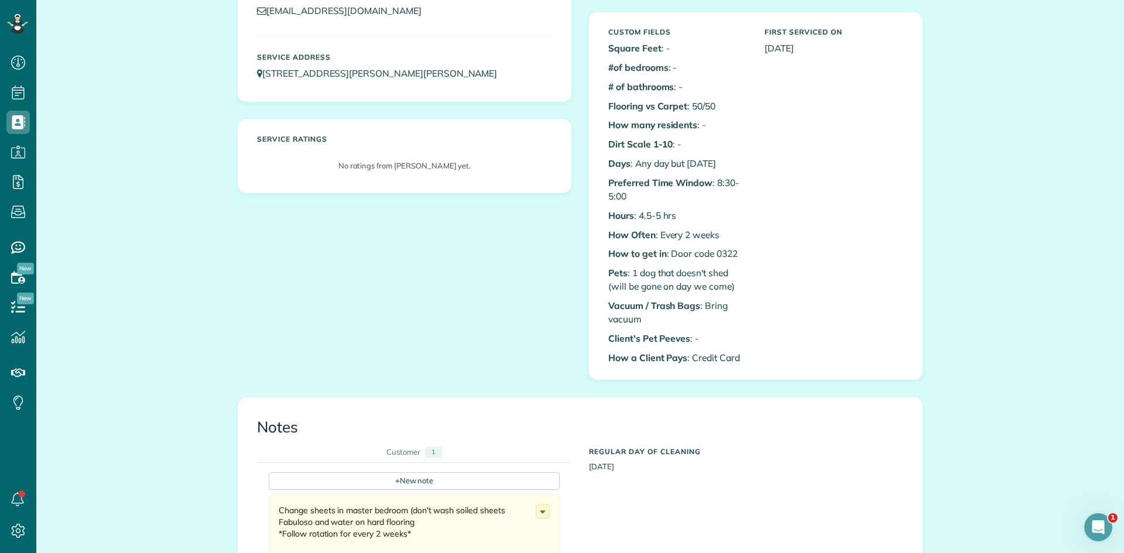
scroll to position [183, 0]
click at [730, 248] on p "How to get in : Door code 0322" at bounding box center [677, 252] width 139 height 13
click at [735, 252] on p "How to get in : Door code 0322" at bounding box center [677, 252] width 139 height 13
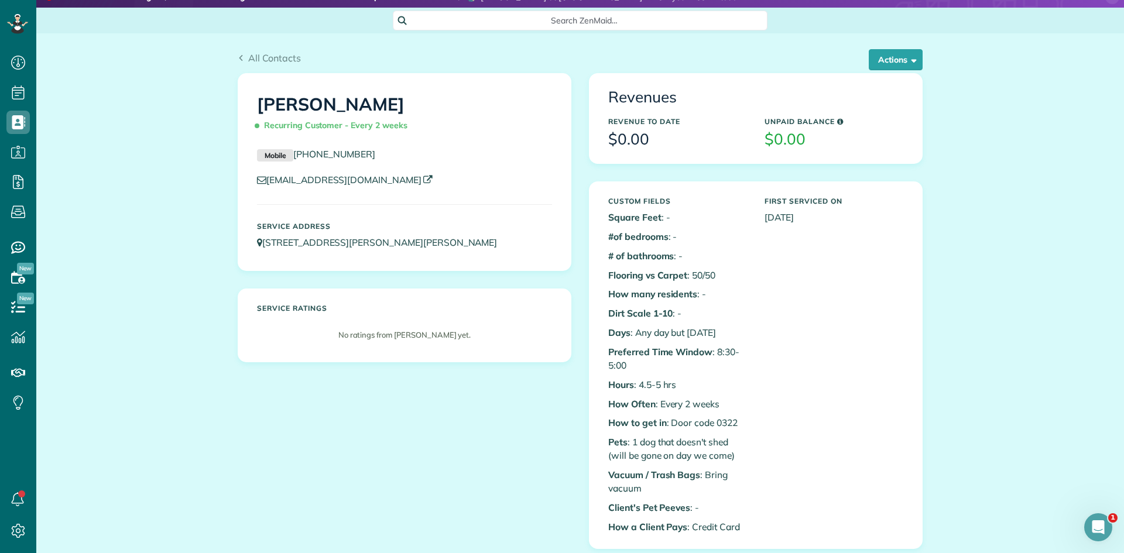
scroll to position [0, 0]
